Goal: Download file/media

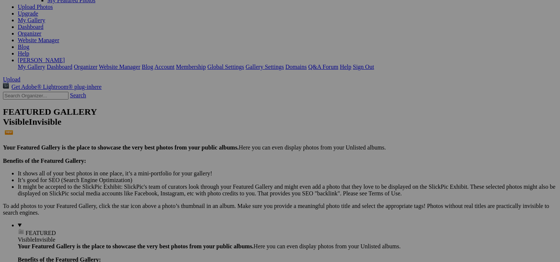
scroll to position [144, 0]
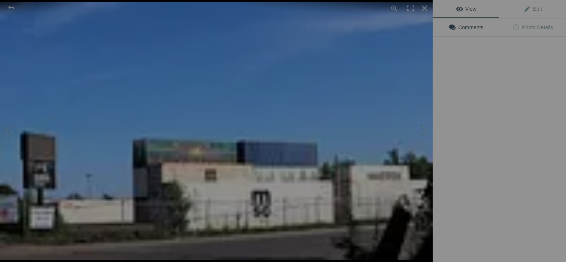
click at [221, 117] on img at bounding box center [216, 131] width 433 height 259
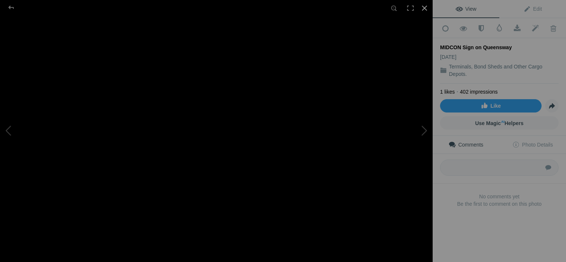
click at [424, 7] on div at bounding box center [424, 8] width 16 height 16
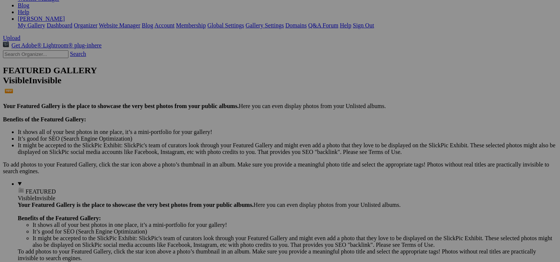
scroll to position [127, 0]
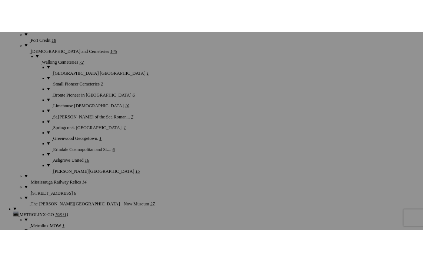
scroll to position [1621, 0]
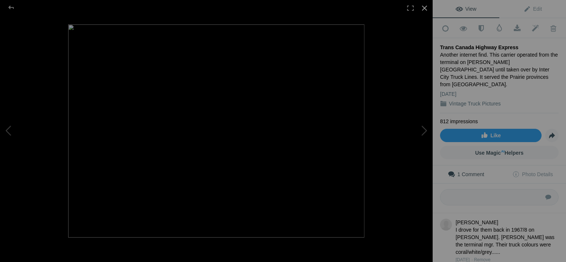
click at [423, 6] on div at bounding box center [424, 8] width 16 height 16
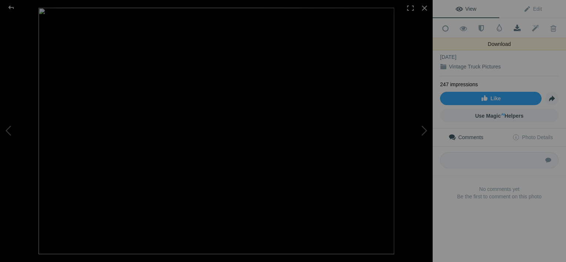
click at [511, 27] on span at bounding box center [517, 28] width 18 height 7
